Goal: Use online tool/utility: Utilize a website feature to perform a specific function

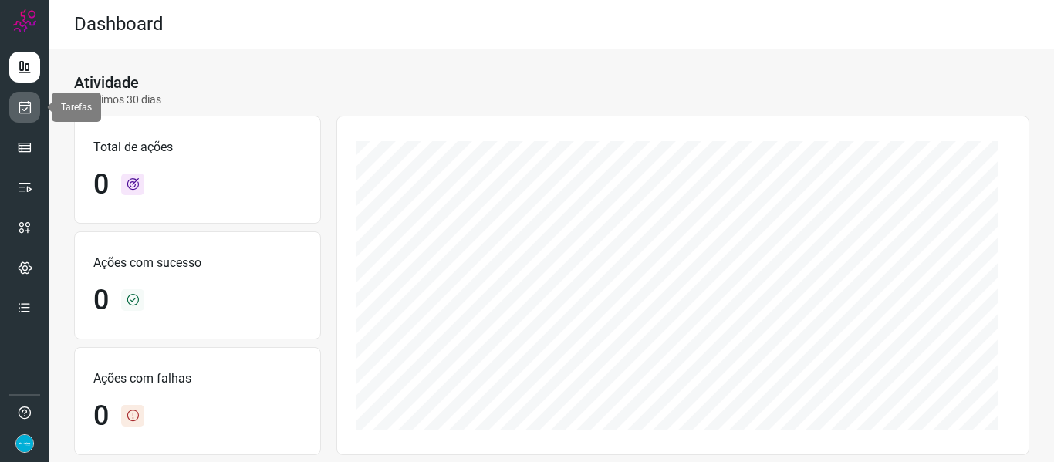
click at [19, 115] on link at bounding box center [24, 107] width 31 height 31
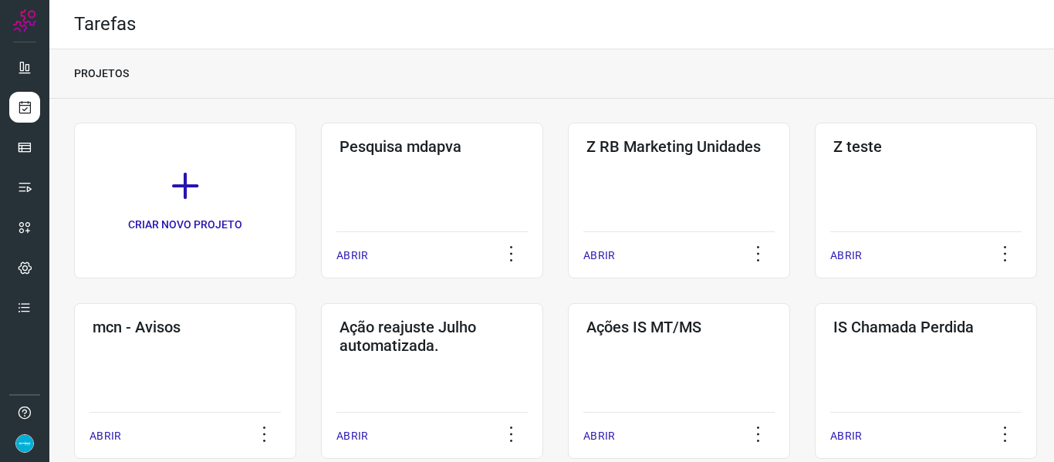
scroll to position [404, 0]
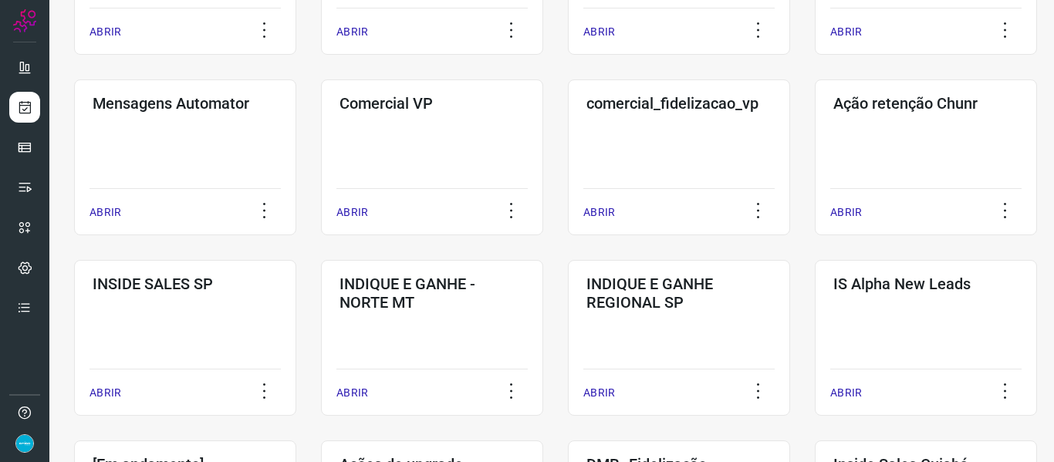
click at [1037, 256] on div "CRIAR NOVO PROJETO Pesquisa mdapva ABRIR Z RB Marketing Unidades ABRIR Z teste …" at bounding box center [551, 273] width 1005 height 1158
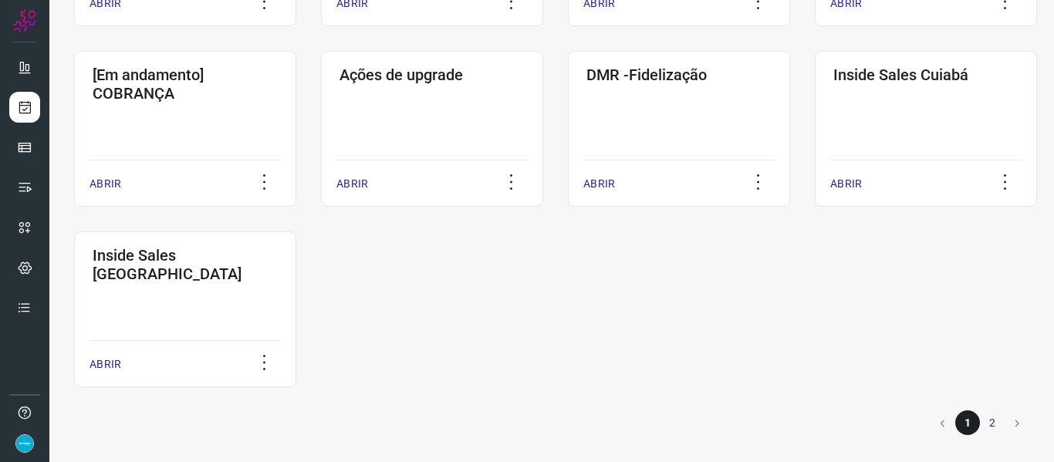
scroll to position [795, 0]
click at [614, 184] on p "ABRIR" at bounding box center [599, 183] width 32 height 16
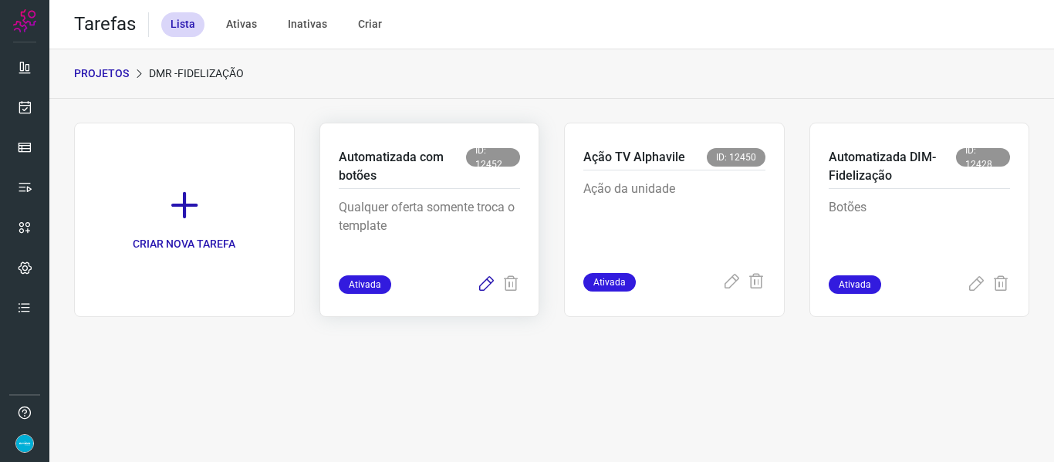
click at [483, 282] on icon at bounding box center [486, 285] width 19 height 19
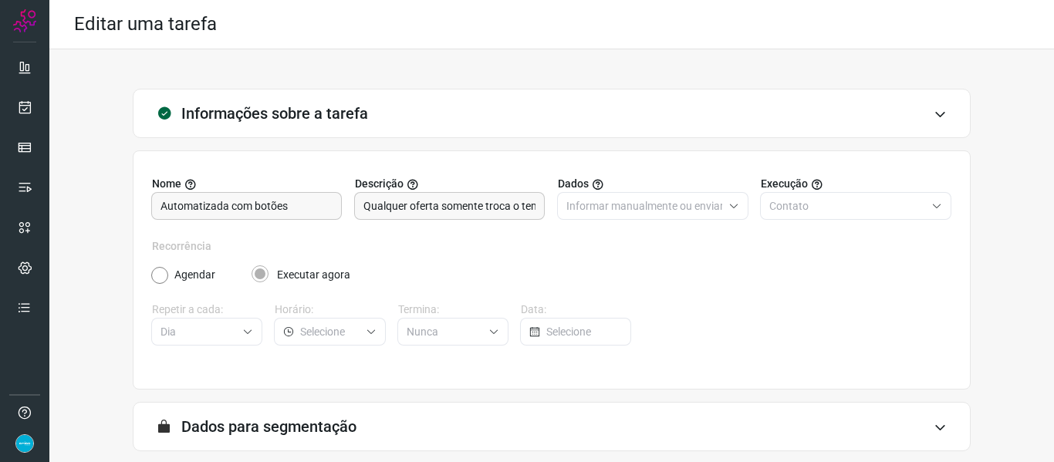
scroll to position [140, 0]
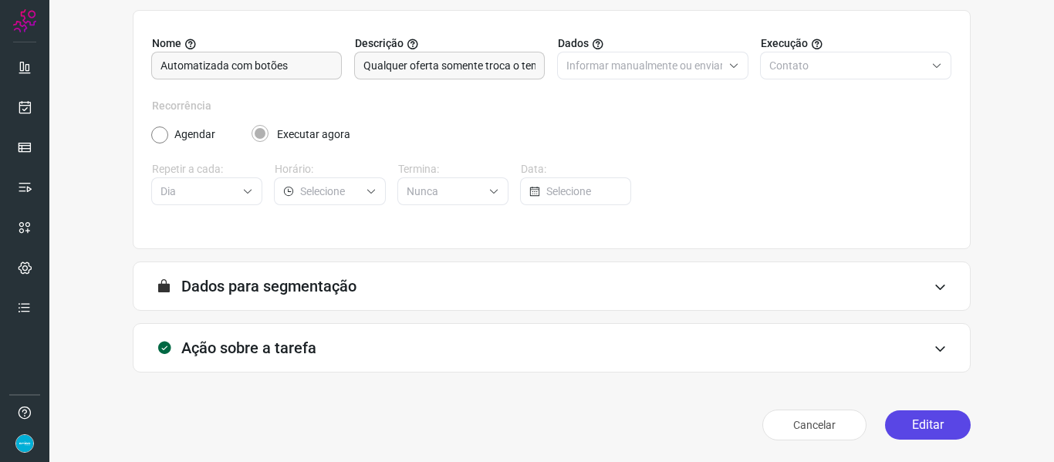
click at [899, 425] on button "Editar" at bounding box center [928, 425] width 86 height 29
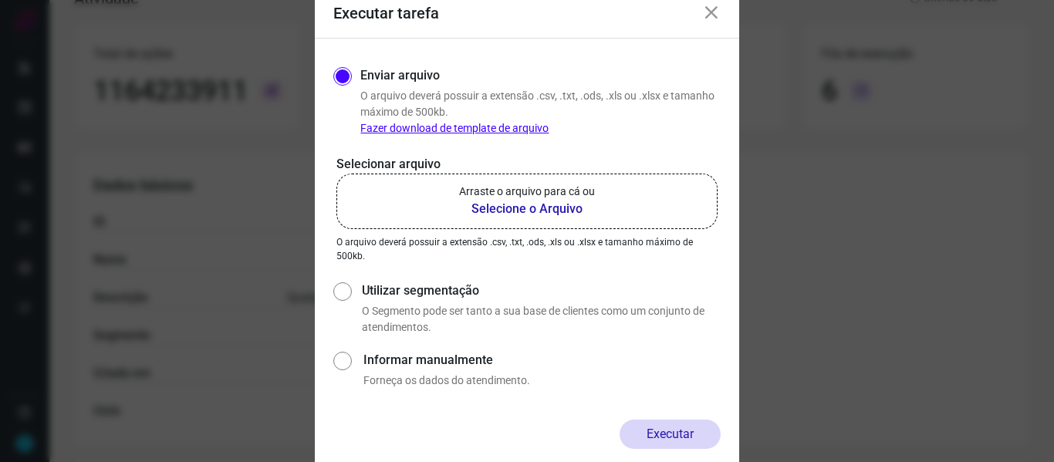
click at [551, 210] on b "Selecione o Arquivo" at bounding box center [527, 209] width 136 height 19
click at [0, 0] on input "Arraste o arquivo para cá ou Selecione o Arquivo" at bounding box center [0, 0] width 0 height 0
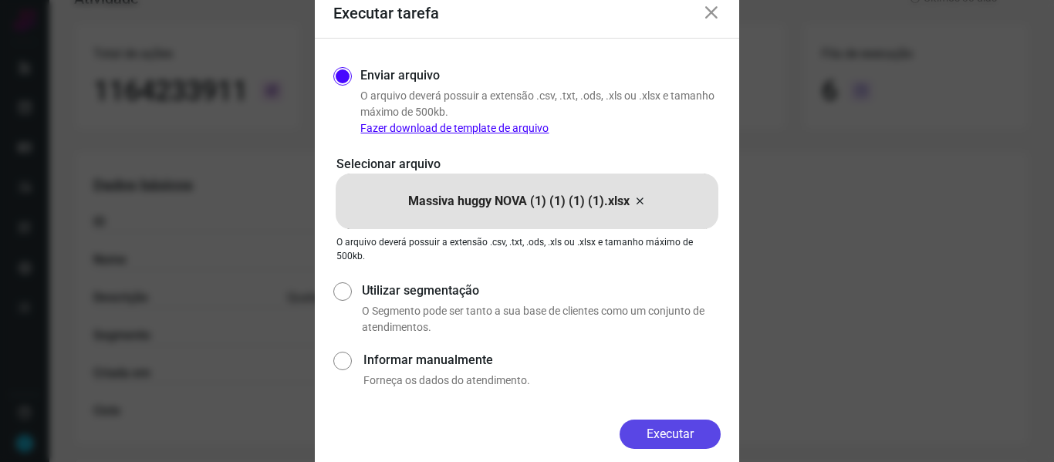
click at [669, 442] on button "Executar" at bounding box center [670, 434] width 101 height 29
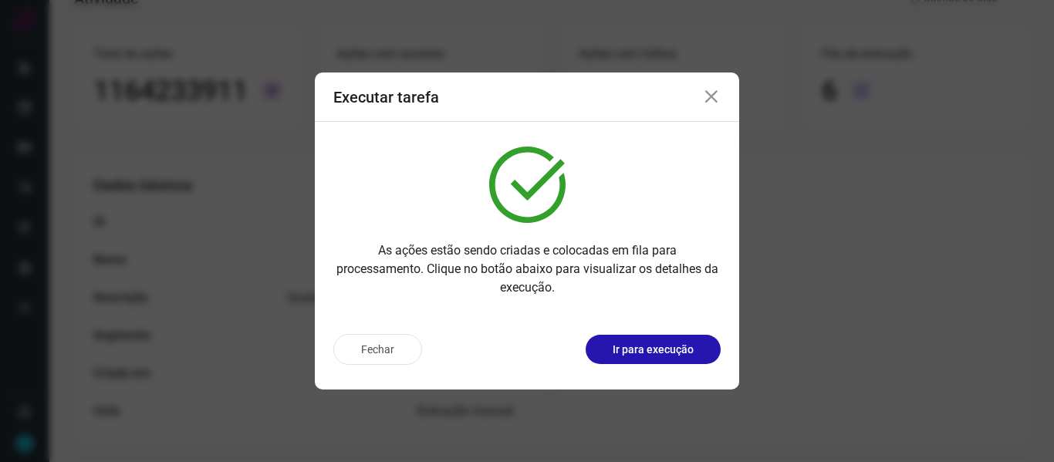
click at [712, 96] on icon at bounding box center [711, 97] width 19 height 19
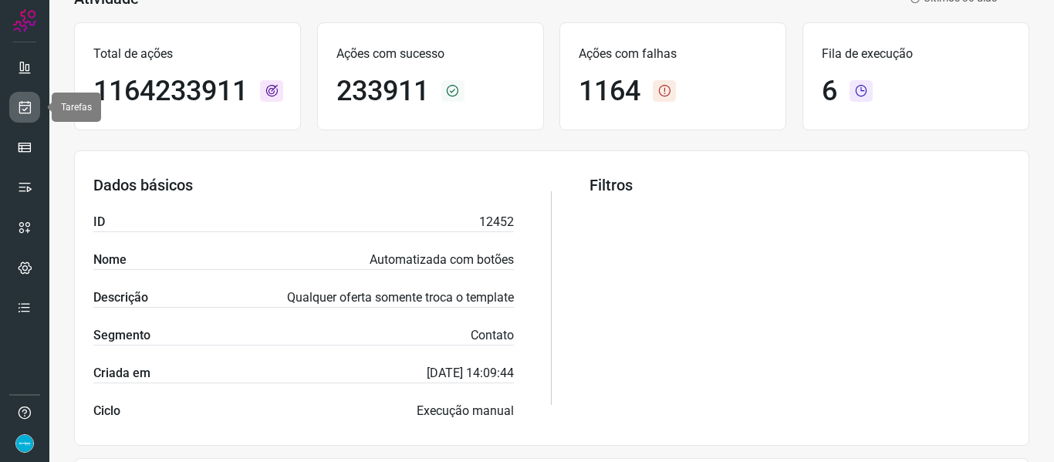
click at [32, 108] on link at bounding box center [24, 107] width 31 height 31
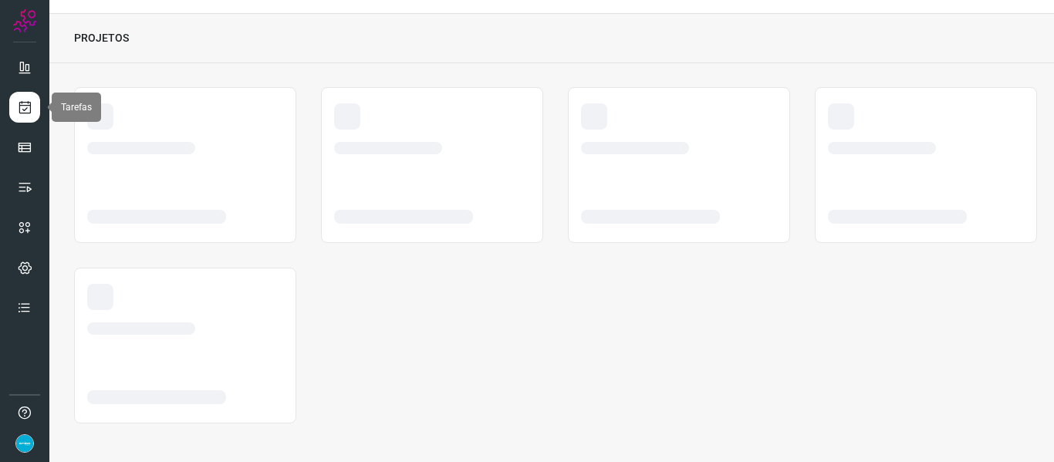
scroll to position [36, 0]
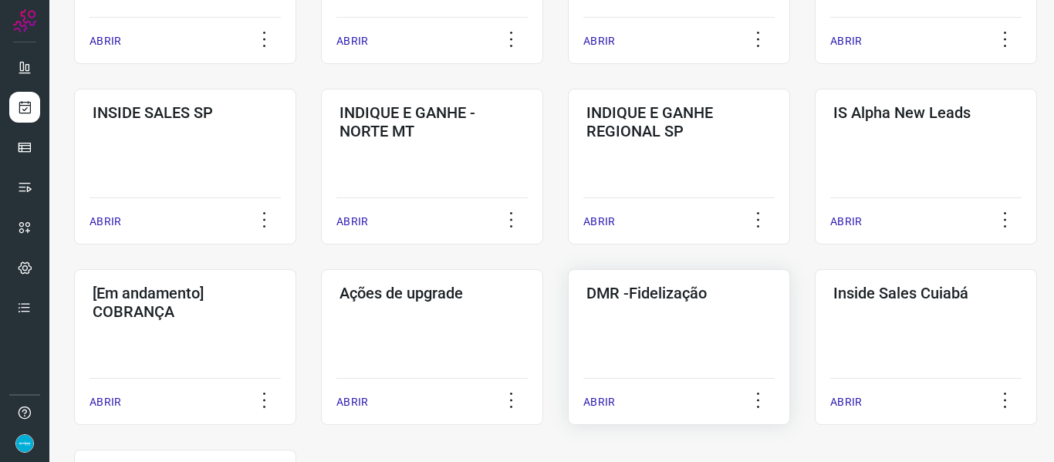
click at [600, 404] on p "ABRIR" at bounding box center [599, 402] width 32 height 16
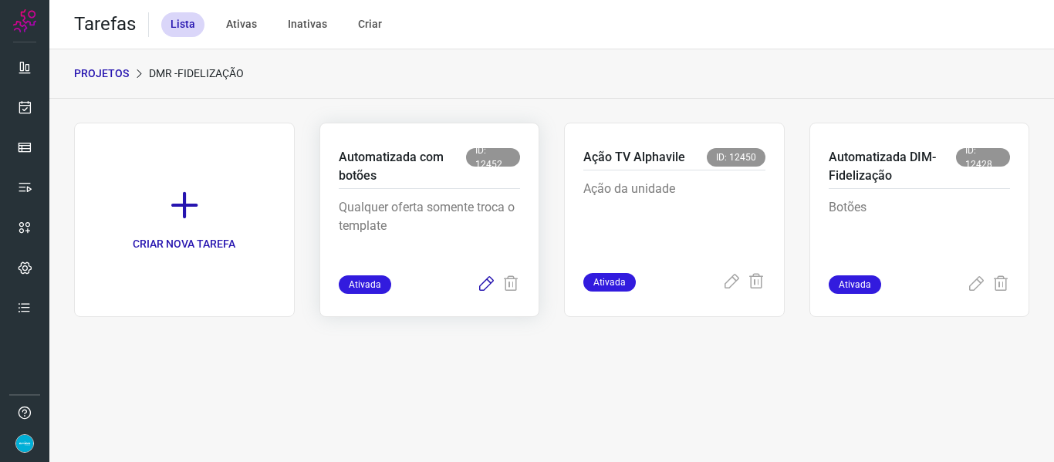
click at [486, 289] on icon at bounding box center [486, 285] width 19 height 19
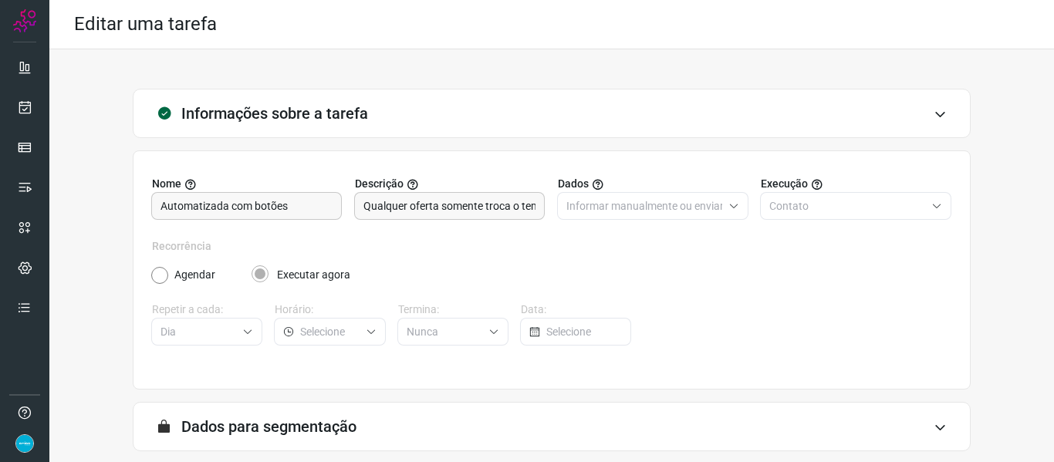
scroll to position [140, 0]
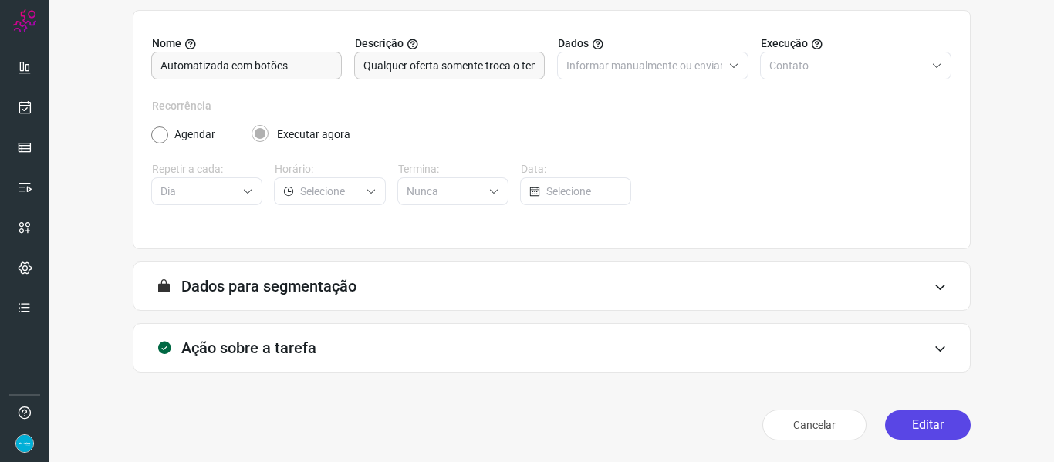
click at [929, 436] on button "Editar" at bounding box center [928, 425] width 86 height 29
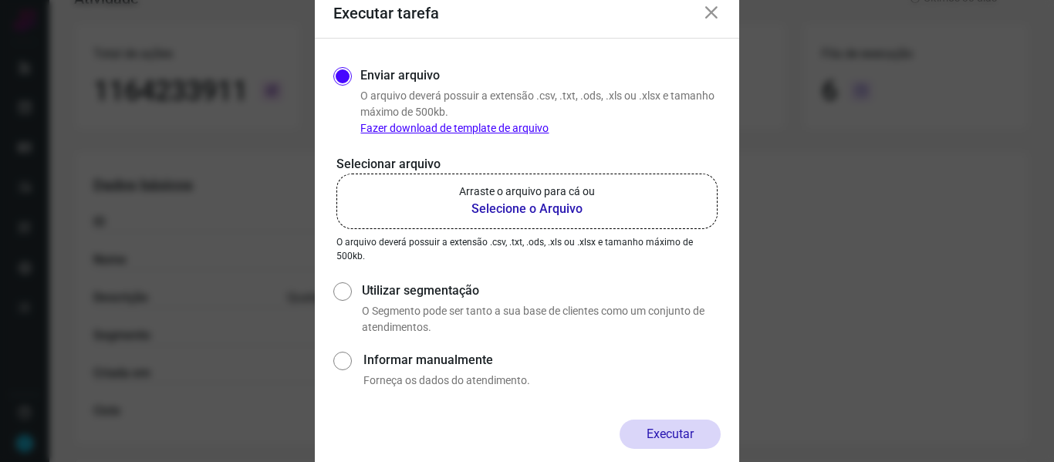
click at [566, 207] on b "Selecione o Arquivo" at bounding box center [527, 209] width 136 height 19
click at [0, 0] on input "Arraste o arquivo para cá ou Selecione o Arquivo" at bounding box center [0, 0] width 0 height 0
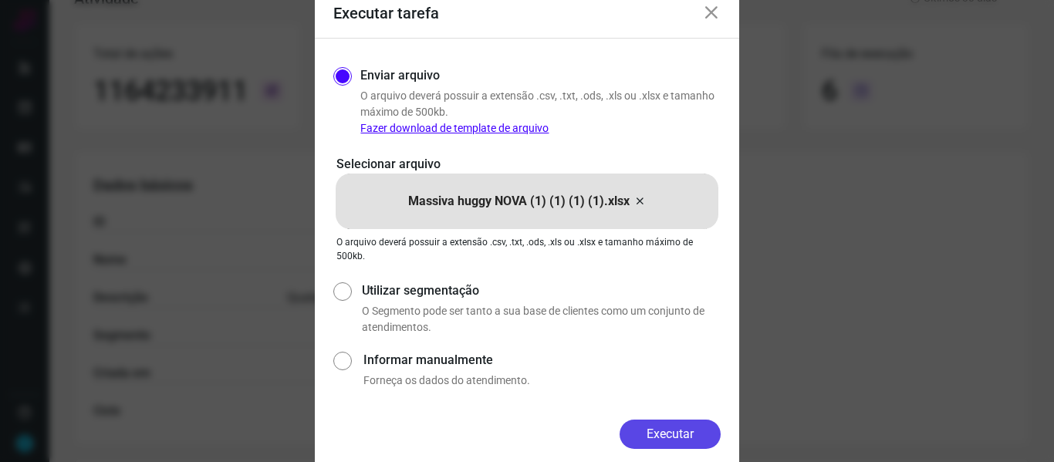
click at [687, 428] on button "Executar" at bounding box center [670, 434] width 101 height 29
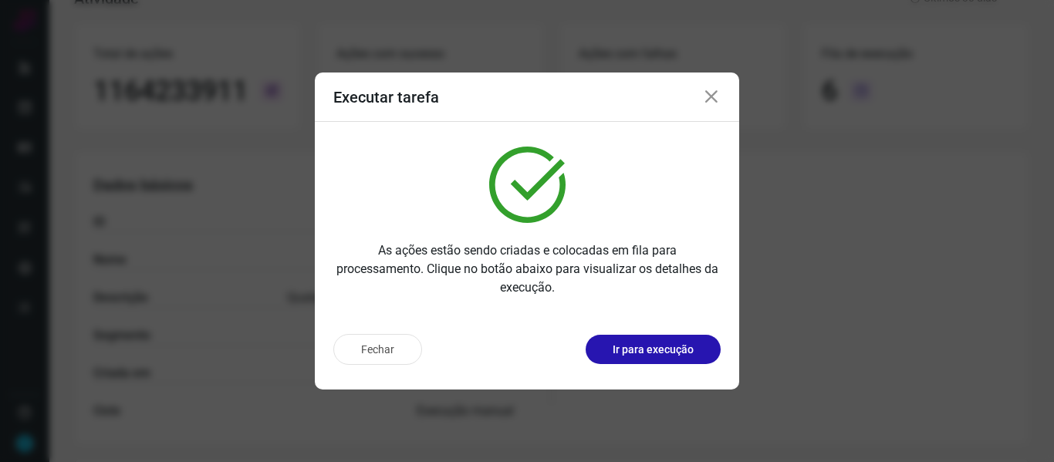
drag, startPoint x: 708, startPoint y: 102, endPoint x: 478, endPoint y: 121, distance: 231.6
click at [708, 101] on icon at bounding box center [711, 97] width 19 height 19
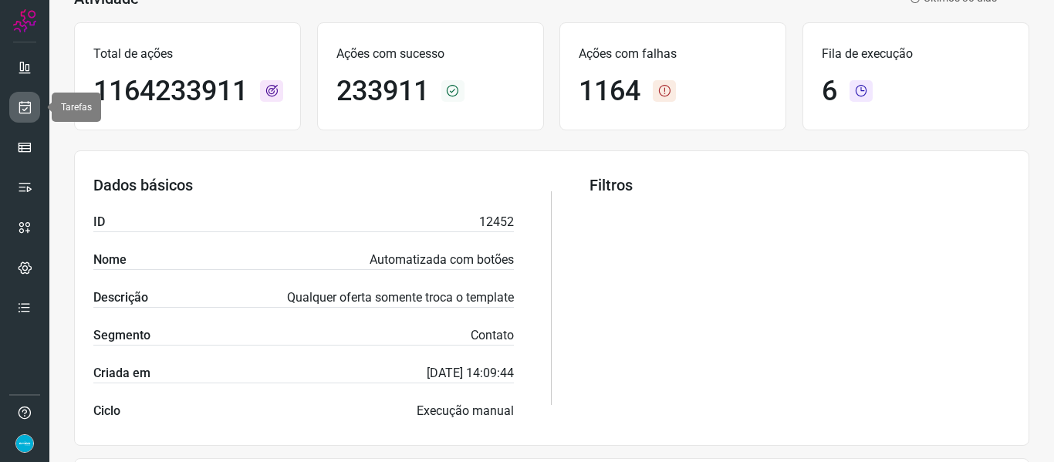
click at [32, 115] on link at bounding box center [24, 107] width 31 height 31
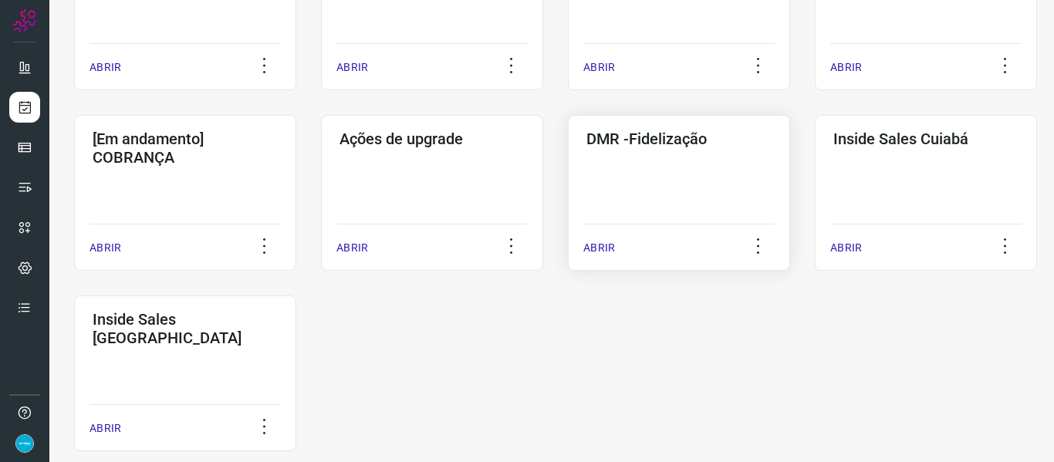
click at [610, 242] on p "ABRIR" at bounding box center [599, 248] width 32 height 16
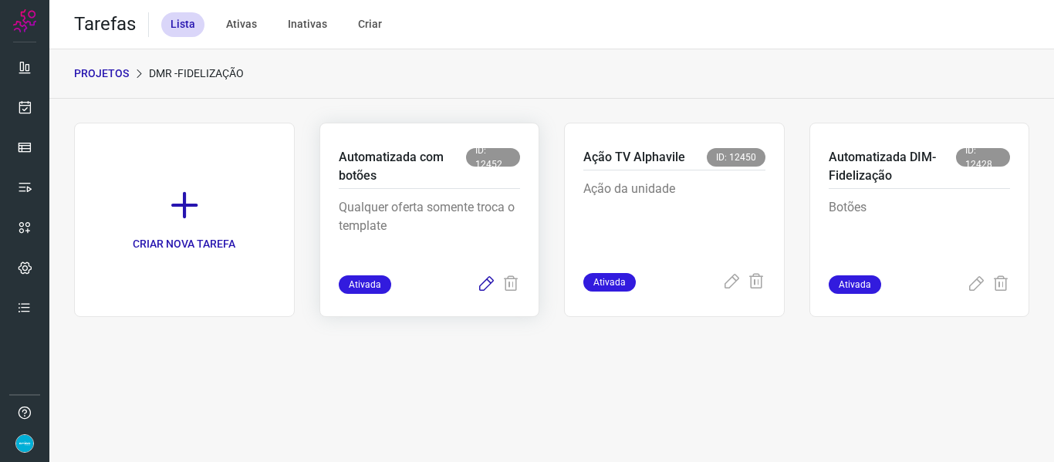
click at [483, 287] on icon at bounding box center [486, 285] width 19 height 19
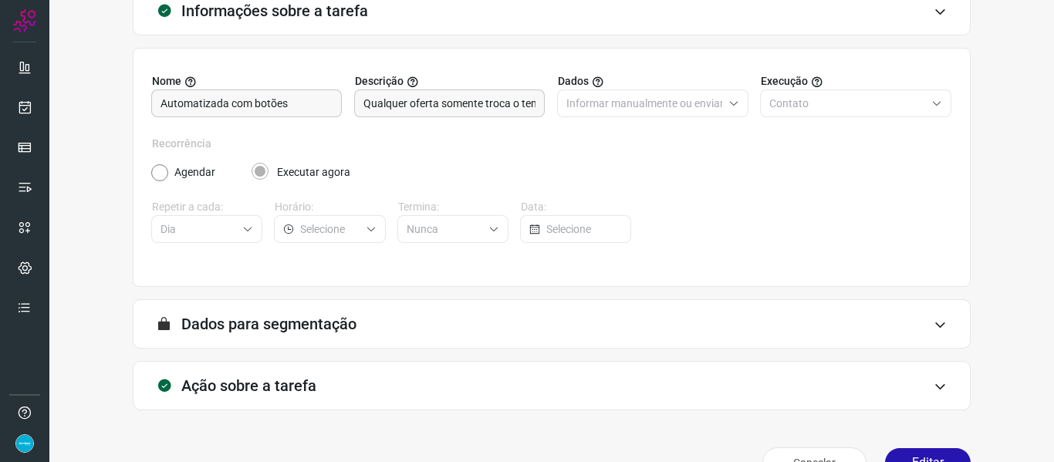
scroll to position [140, 0]
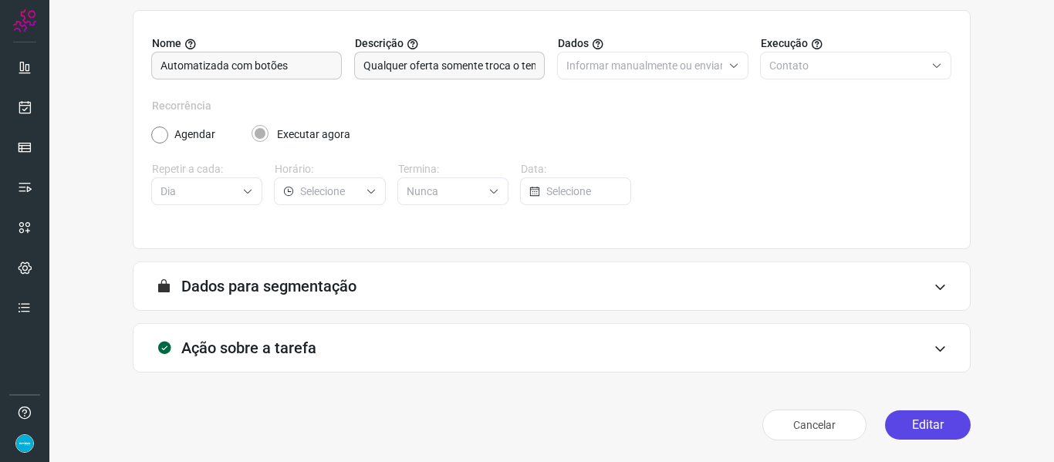
click at [937, 421] on button "Editar" at bounding box center [928, 425] width 86 height 29
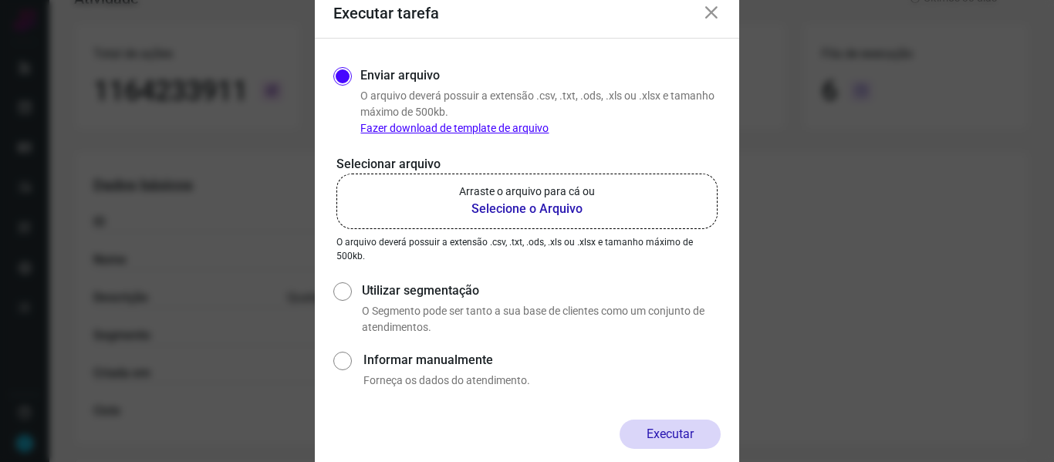
click at [551, 215] on b "Selecione o Arquivo" at bounding box center [527, 209] width 136 height 19
click at [0, 0] on input "Arraste o arquivo para cá ou Selecione o Arquivo" at bounding box center [0, 0] width 0 height 0
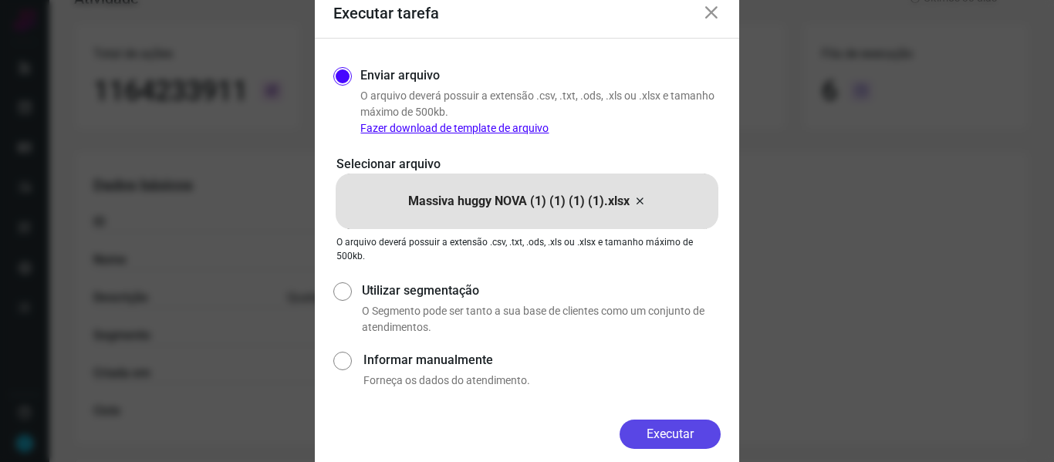
click at [670, 426] on button "Executar" at bounding box center [670, 434] width 101 height 29
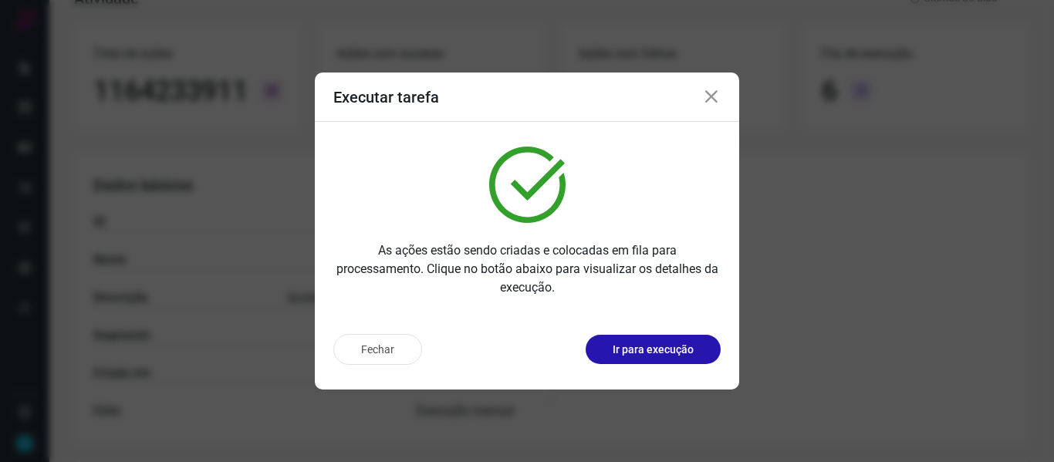
click at [709, 91] on icon at bounding box center [711, 97] width 19 height 19
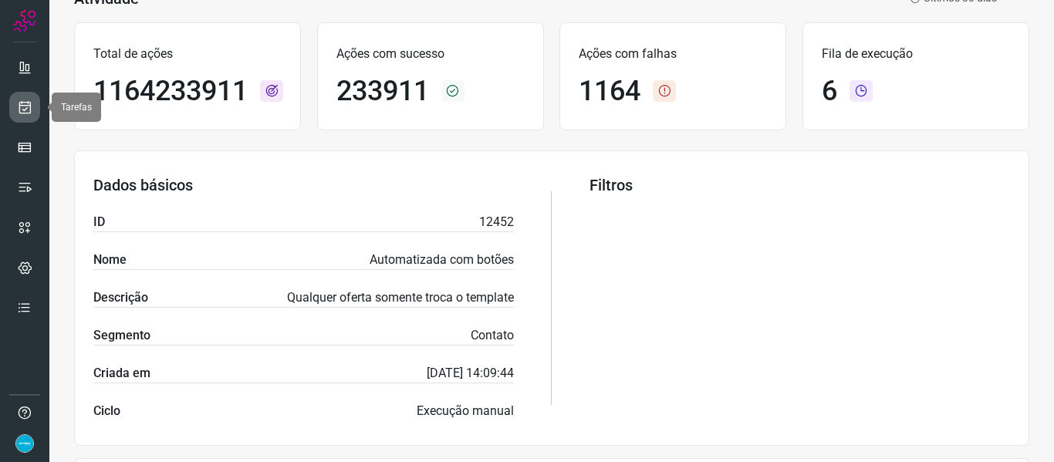
click at [26, 103] on icon at bounding box center [25, 107] width 16 height 15
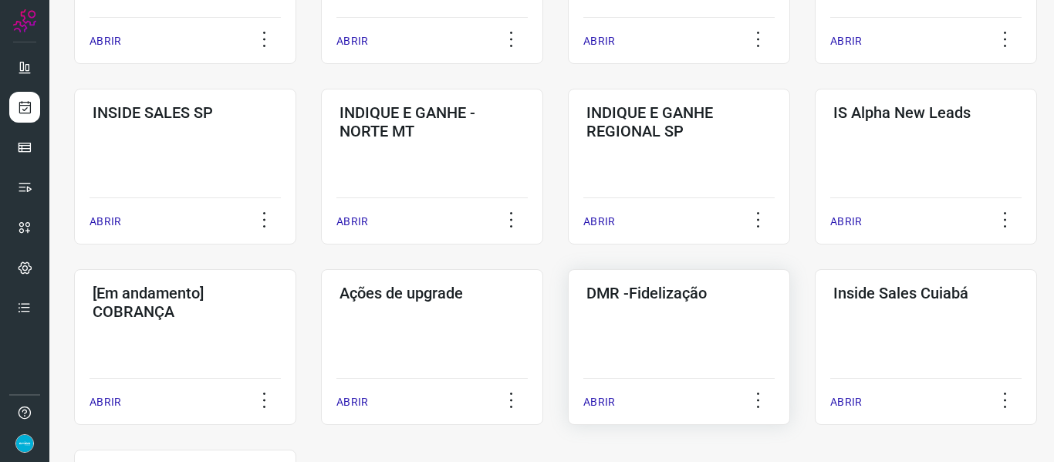
click at [602, 406] on p "ABRIR" at bounding box center [599, 402] width 32 height 16
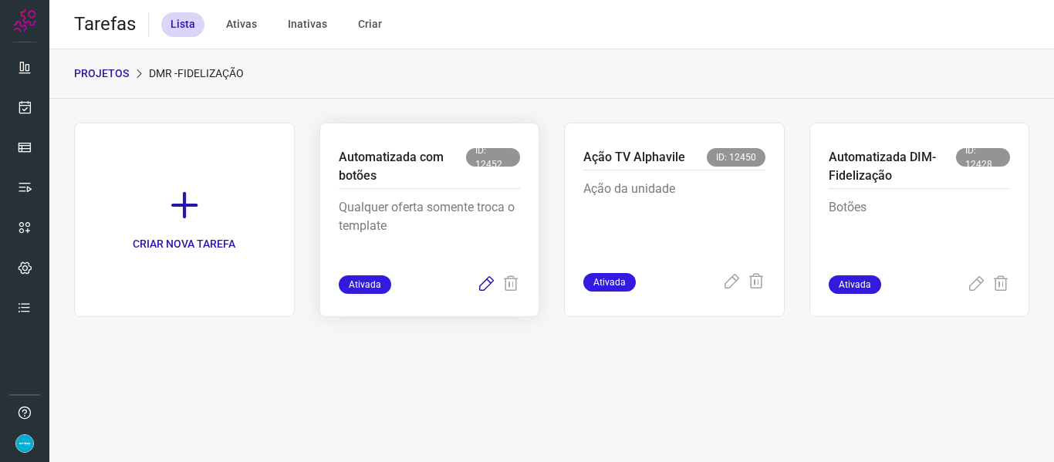
click at [487, 286] on icon at bounding box center [486, 285] width 19 height 19
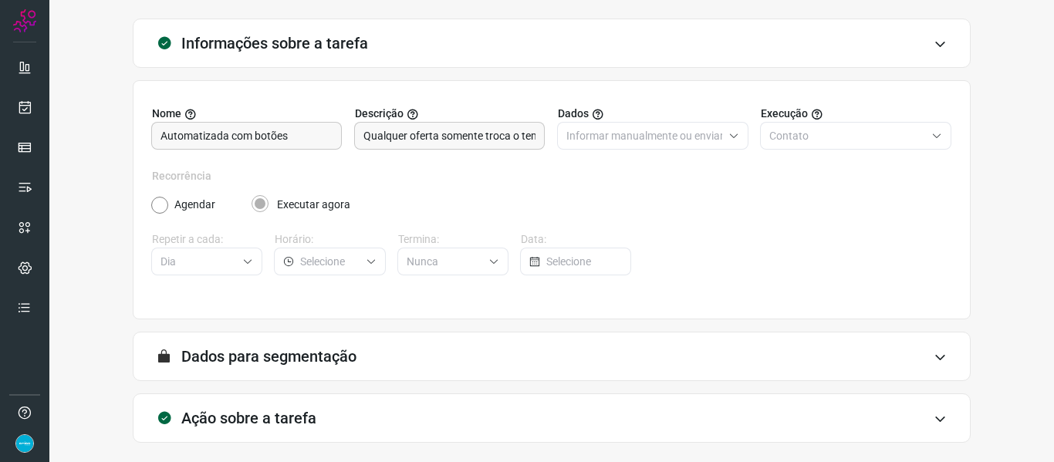
scroll to position [140, 0]
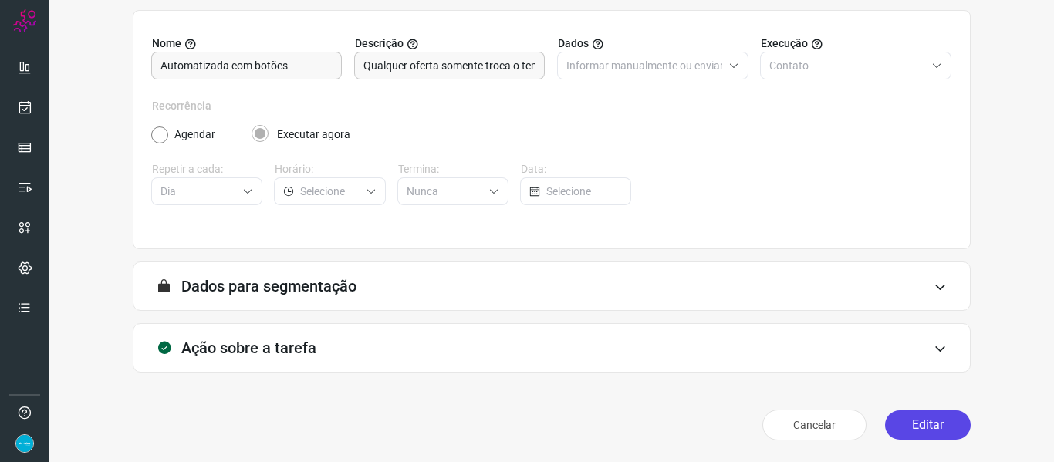
click at [928, 435] on button "Editar" at bounding box center [928, 425] width 86 height 29
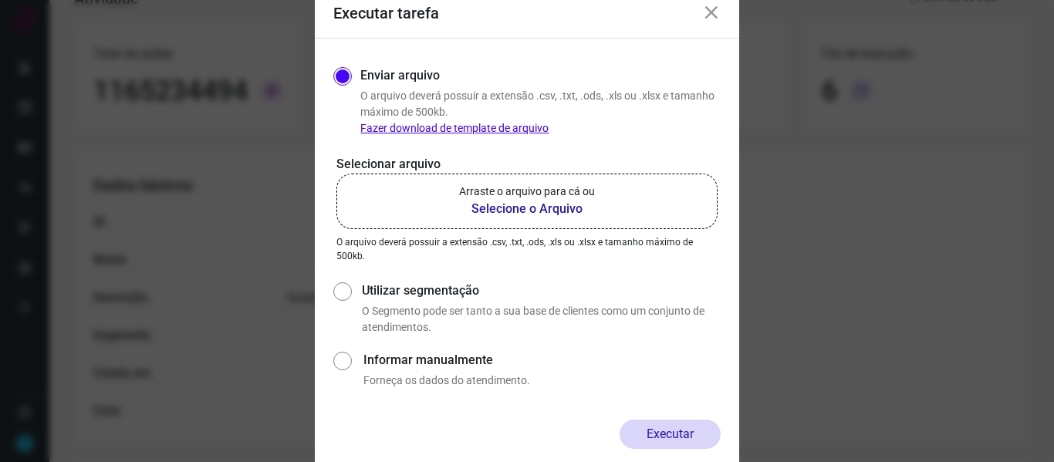
click at [539, 212] on b "Selecione o Arquivo" at bounding box center [527, 209] width 136 height 19
click at [0, 0] on input "Arraste o arquivo para cá ou Selecione o Arquivo" at bounding box center [0, 0] width 0 height 0
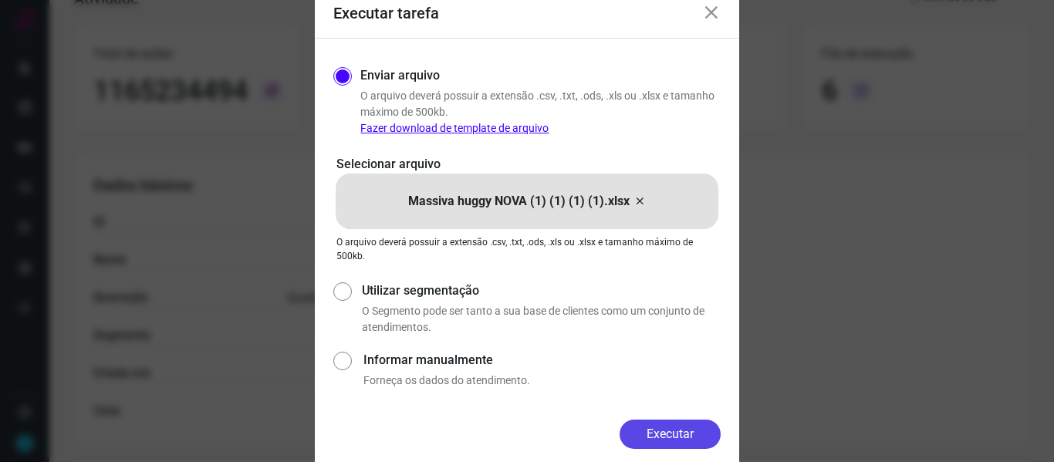
click at [681, 440] on button "Executar" at bounding box center [670, 434] width 101 height 29
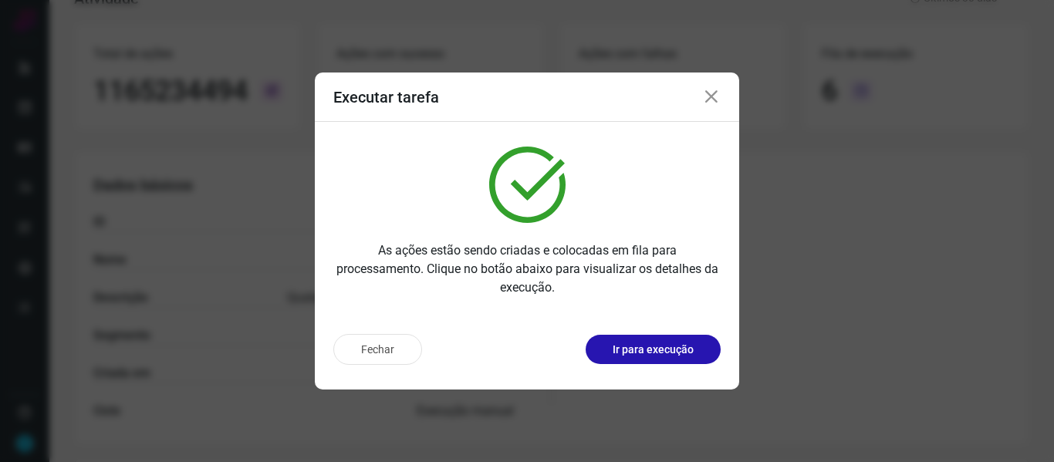
click at [711, 101] on icon at bounding box center [711, 97] width 19 height 19
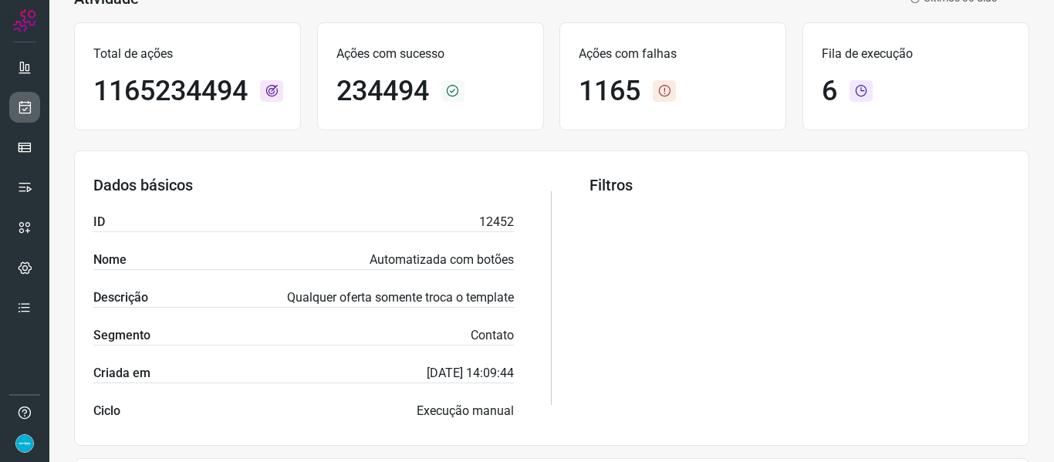
click at [25, 107] on icon at bounding box center [25, 107] width 16 height 15
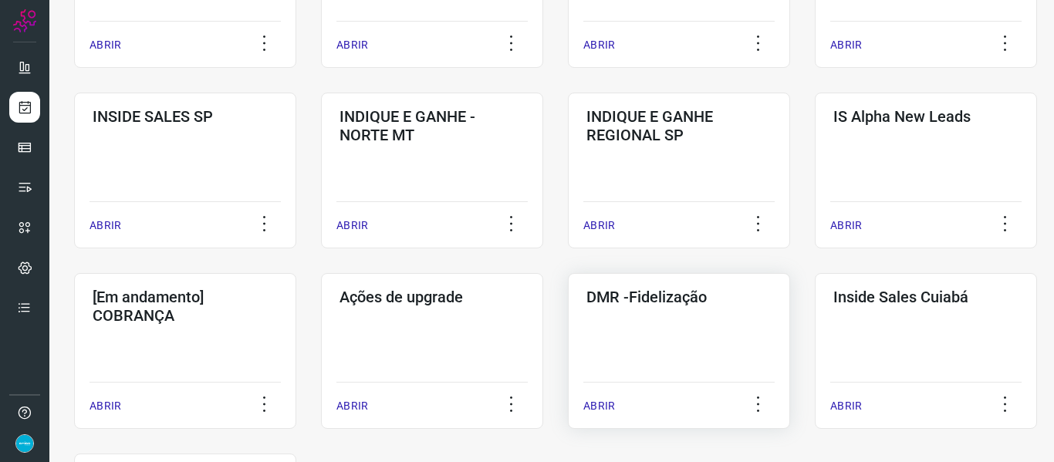
scroll to position [576, 0]
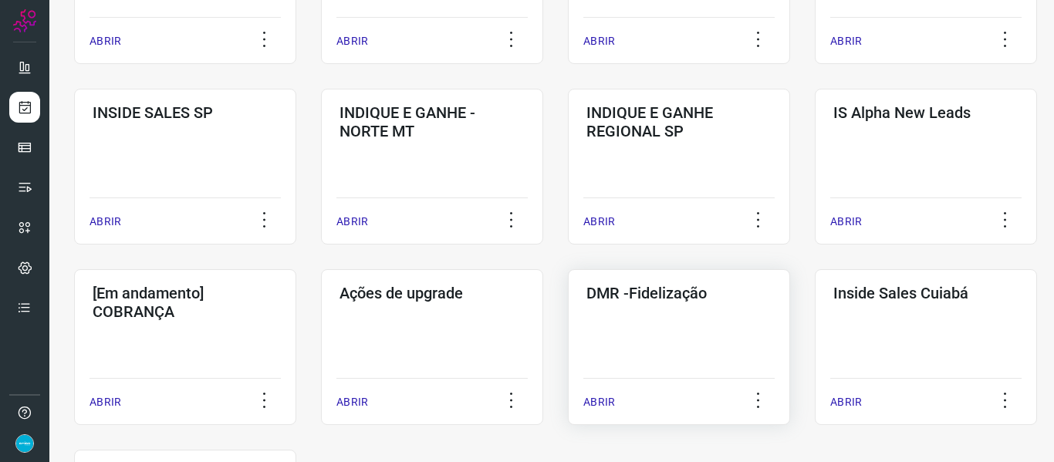
click at [604, 397] on p "ABRIR" at bounding box center [599, 402] width 32 height 16
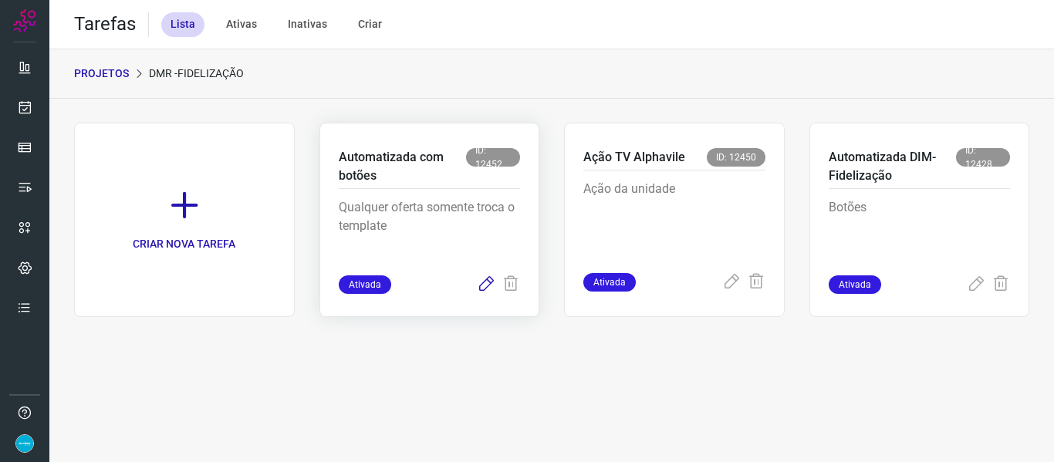
click at [490, 283] on icon at bounding box center [486, 285] width 19 height 19
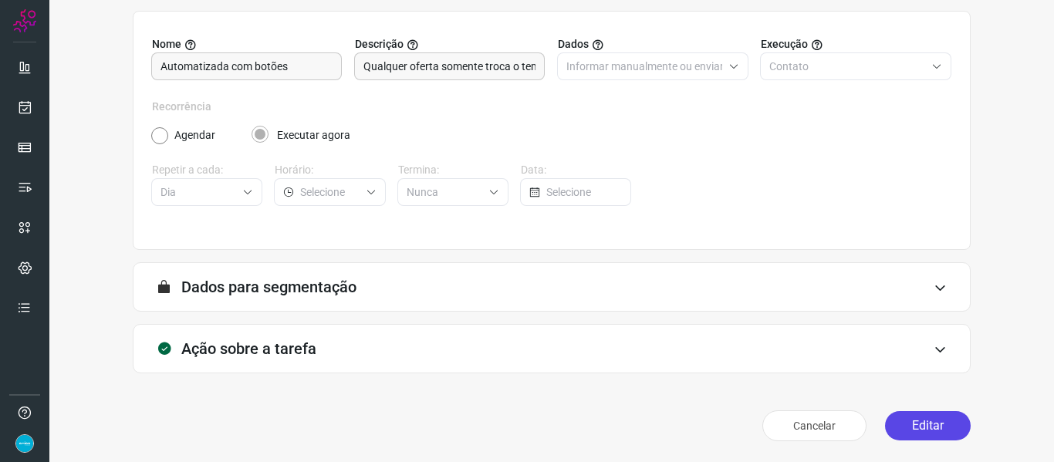
scroll to position [140, 0]
click at [951, 432] on button "Editar" at bounding box center [928, 425] width 86 height 29
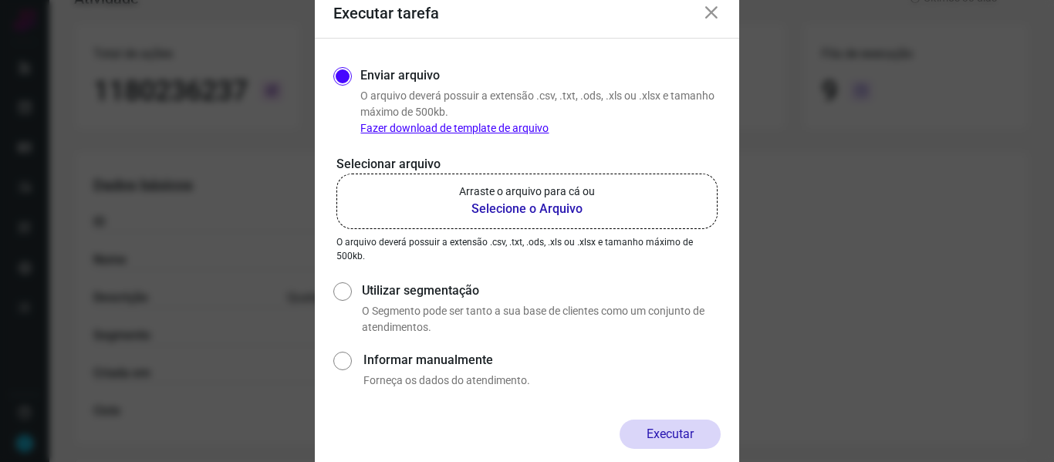
click at [536, 212] on b "Selecione o Arquivo" at bounding box center [527, 209] width 136 height 19
click at [0, 0] on input "Arraste o arquivo para cá ou Selecione o Arquivo" at bounding box center [0, 0] width 0 height 0
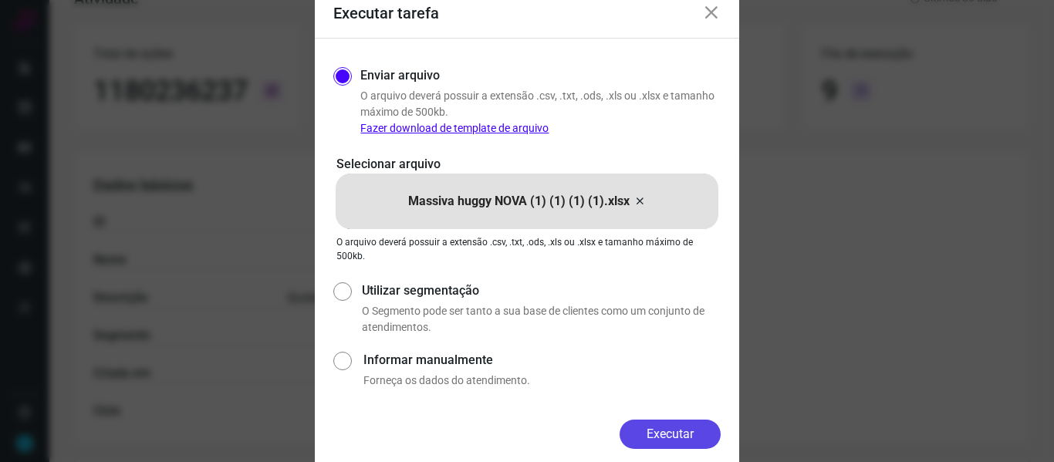
click at [682, 431] on button "Executar" at bounding box center [670, 434] width 101 height 29
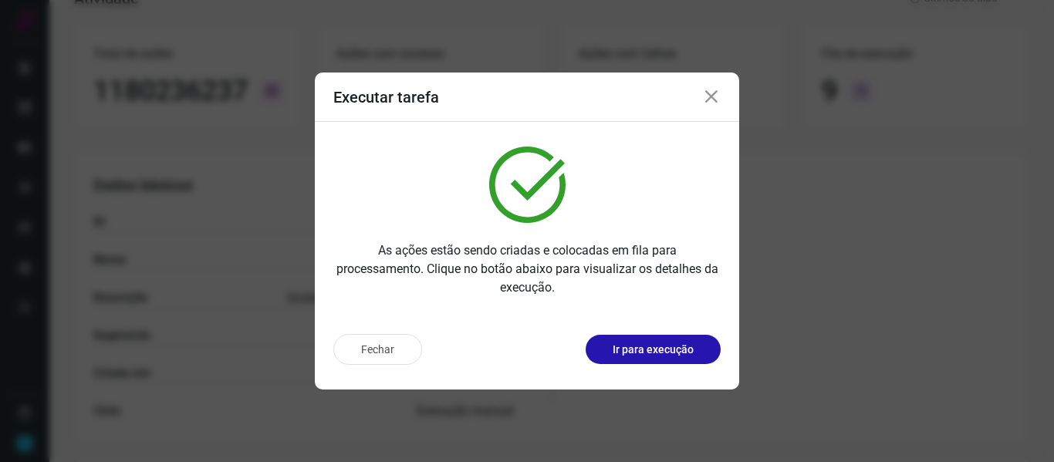
drag, startPoint x: 712, startPoint y: 97, endPoint x: 535, endPoint y: 12, distance: 197.1
click at [714, 97] on icon at bounding box center [711, 97] width 19 height 19
